Goal: Task Accomplishment & Management: Complete application form

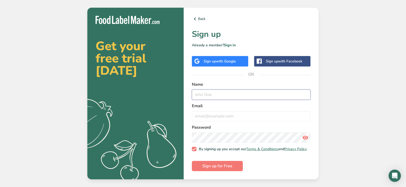
click at [223, 90] on input "text" at bounding box center [251, 95] width 119 height 10
type input "[PERSON_NAME]"
click at [220, 111] on input "email" at bounding box center [251, 116] width 119 height 10
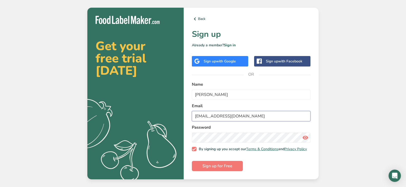
type input "[EMAIL_ADDRESS][DOMAIN_NAME]"
click at [235, 167] on button "Sign up for Free" at bounding box center [217, 166] width 51 height 10
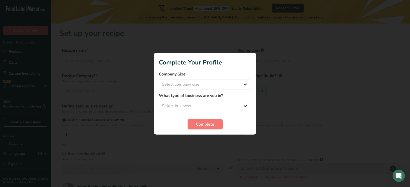
click at [295, 53] on div at bounding box center [205, 93] width 410 height 187
click at [225, 89] on select "Select company size Fewer than 10 Employees 10 to 50 Employees 51 to 500 Employ…" at bounding box center [205, 84] width 92 height 10
click at [315, 83] on div at bounding box center [205, 93] width 410 height 187
click at [218, 126] on button "Complete" at bounding box center [205, 125] width 35 height 10
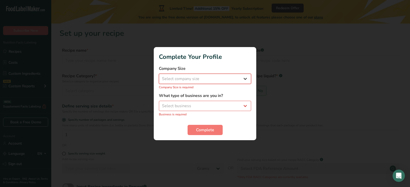
click at [216, 78] on select "Select company size Fewer than 10 Employees 10 to 50 Employees 51 to 500 Employ…" at bounding box center [205, 79] width 92 height 10
select select "1"
click at [159, 76] on select "Select company size Fewer than 10 Employees 10 to 50 Employees 51 to 500 Employ…" at bounding box center [205, 79] width 92 height 10
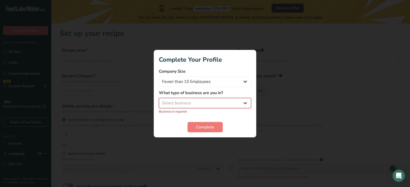
click at [209, 103] on select "Select business Packaged Food Manufacturer Restaurant & Cafe Bakery Meal Plans …" at bounding box center [205, 103] width 92 height 10
select select "8"
click at [159, 101] on select "Select business Packaged Food Manufacturer Restaurant & Cafe Bakery Meal Plans …" at bounding box center [205, 103] width 92 height 10
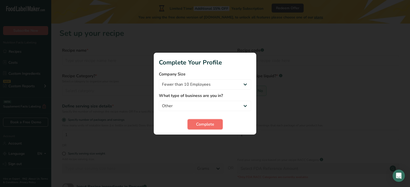
click at [209, 122] on span "Complete" at bounding box center [205, 125] width 18 height 6
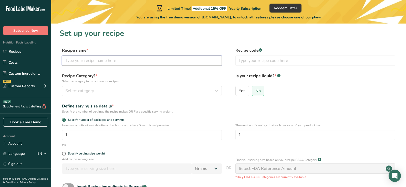
click at [110, 62] on input "text" at bounding box center [142, 61] width 160 height 10
type input "Fried Rice"
click at [105, 87] on button "Select category" at bounding box center [142, 91] width 160 height 10
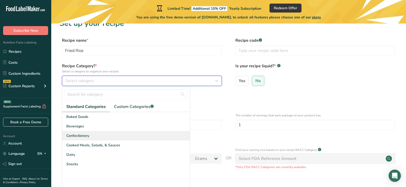
scroll to position [10, 0]
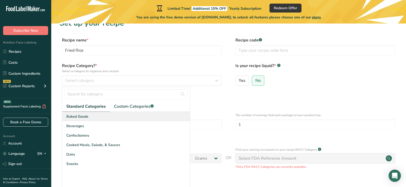
click at [104, 120] on div "Baked Goods" at bounding box center [126, 116] width 128 height 9
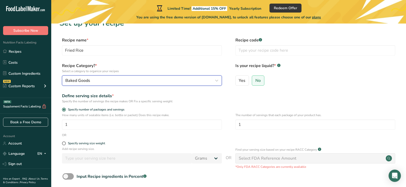
click at [103, 80] on div "Baked Goods" at bounding box center [140, 81] width 150 height 6
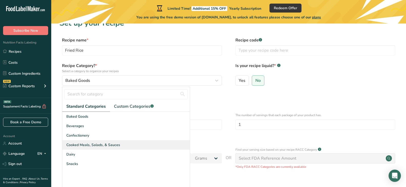
click at [107, 147] on span "Cooked Meals, Salads, & Sauces" at bounding box center [93, 145] width 54 height 5
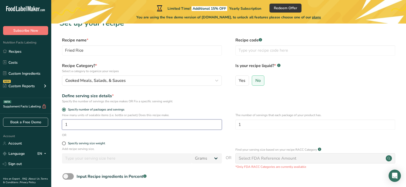
click at [96, 122] on input "1" at bounding box center [142, 125] width 160 height 10
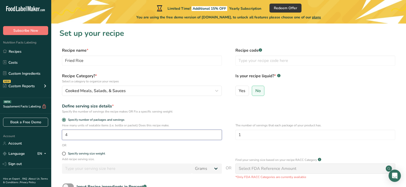
scroll to position [56, 0]
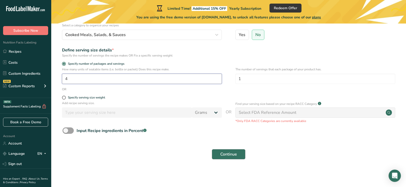
type input "4"
click at [219, 152] on button "Continue" at bounding box center [229, 155] width 34 height 10
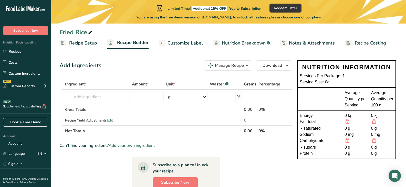
click at [81, 42] on span "Recipe Setup" at bounding box center [83, 43] width 28 height 7
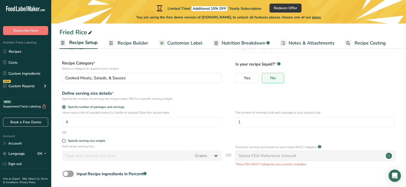
scroll to position [49, 0]
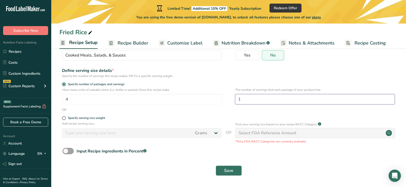
click at [260, 100] on input "1" at bounding box center [315, 99] width 160 height 10
type input "4"
click at [240, 81] on form "Recipe name * Fried Rice Recipe code .a-a{fill:#347362;}.b-a{fill:#fff;} Recipe…" at bounding box center [228, 95] width 339 height 167
click at [63, 121] on div "Specify serving size weight" at bounding box center [142, 118] width 160 height 5
click at [63, 120] on span at bounding box center [64, 118] width 4 height 4
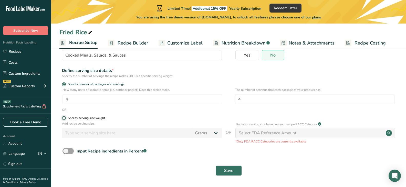
click at [63, 120] on input "Specify serving size weight" at bounding box center [63, 118] width 3 height 3
radio input "true"
radio input "false"
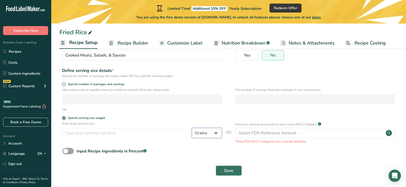
click at [200, 134] on select "Grams kg mg mcg lb oz l mL fl oz tbsp tsp cup qt gallon" at bounding box center [207, 133] width 30 height 10
click at [240, 120] on div "Specify serving size weight" at bounding box center [228, 118] width 339 height 5
click at [63, 83] on span at bounding box center [64, 85] width 4 height 4
click at [63, 83] on input "Specify number of packages and servings" at bounding box center [63, 84] width 3 height 3
radio input "true"
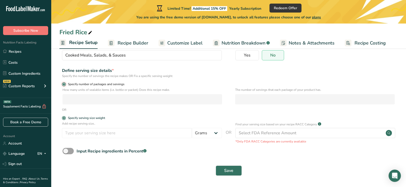
radio input "false"
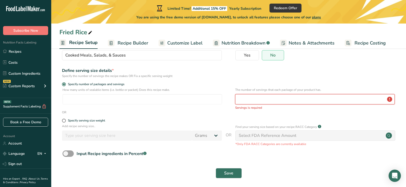
click at [254, 102] on input "number" at bounding box center [315, 99] width 160 height 10
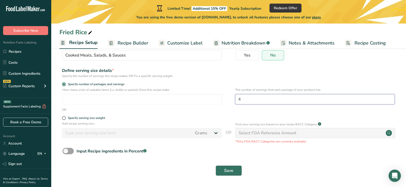
type input "4"
click at [232, 171] on span "Save" at bounding box center [228, 171] width 9 height 6
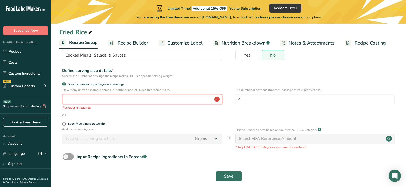
click at [139, 102] on input "number" at bounding box center [143, 99] width 160 height 10
drag, startPoint x: 62, startPoint y: 88, endPoint x: 175, endPoint y: 88, distance: 112.6
click at [175, 88] on div "How many units of sealable items (i.e. bottle or packet) Does this recipe make.…" at bounding box center [228, 101] width 339 height 26
copy p "How many units of sealable items (i.e. bottle or packet) Does this recipe make."
click at [118, 97] on input "number" at bounding box center [143, 99] width 160 height 10
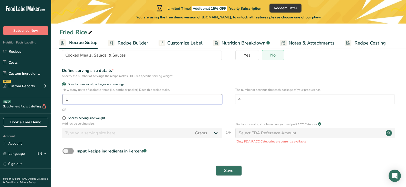
type input "1"
click at [216, 166] on button "Save" at bounding box center [229, 171] width 26 height 10
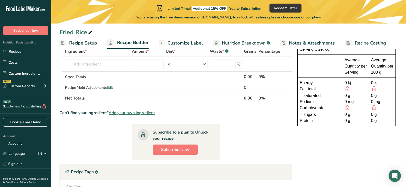
scroll to position [31, 0]
